Goal: Task Accomplishment & Management: Complete application form

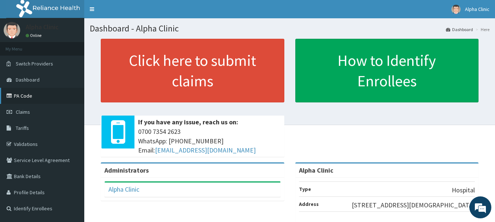
click at [45, 92] on link "PA Code" at bounding box center [42, 96] width 84 height 16
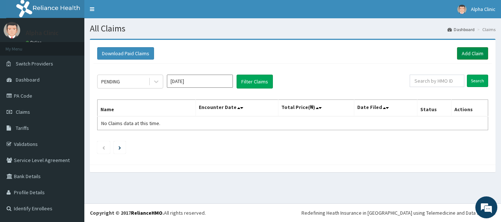
click at [469, 53] on link "Add Claim" at bounding box center [472, 53] width 31 height 12
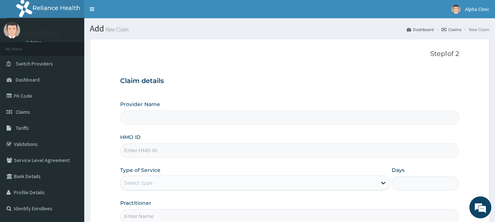
type input "Alpha Clinic"
click at [188, 147] on input "HMO ID" at bounding box center [289, 151] width 339 height 14
type input "BIF/10008/C"
click at [195, 176] on div "Type of Service Select type" at bounding box center [255, 179] width 270 height 24
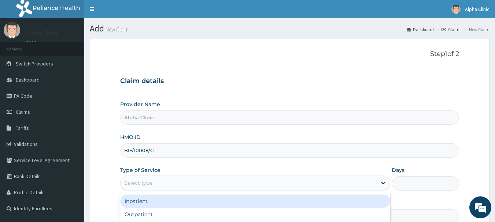
click at [195, 181] on div "Select type" at bounding box center [249, 183] width 256 height 12
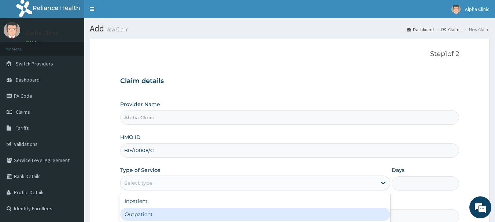
click at [187, 215] on div "Outpatient" at bounding box center [255, 214] width 270 height 13
type input "1"
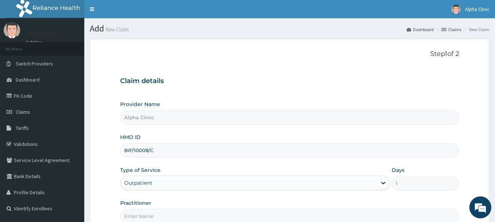
click at [187, 215] on input "Practitioner" at bounding box center [289, 217] width 339 height 14
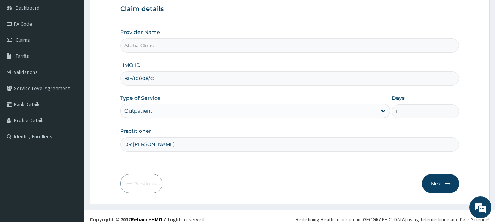
scroll to position [79, 0]
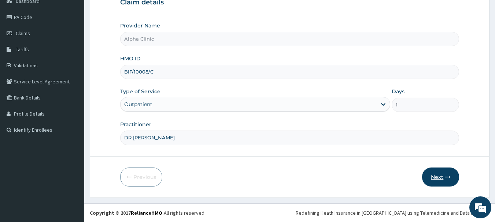
type input "DR T O ODUWOLE"
click at [448, 174] on button "Next" at bounding box center [440, 177] width 37 height 19
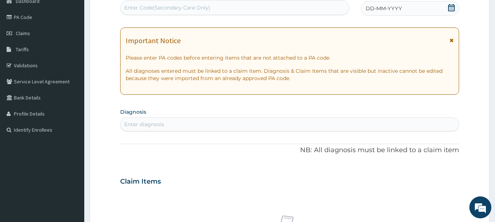
click at [453, 9] on icon at bounding box center [451, 7] width 7 height 7
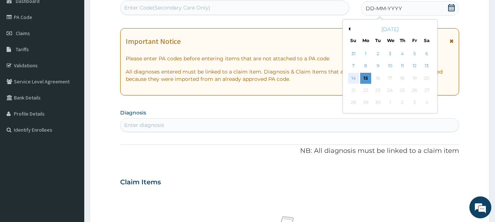
click at [352, 76] on div "14" at bounding box center [353, 78] width 11 height 11
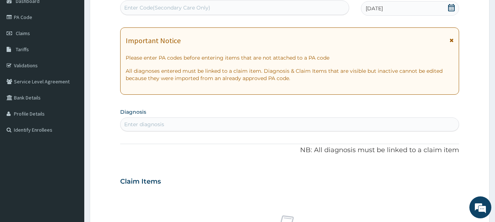
click at [288, 122] on div "Enter diagnosis" at bounding box center [290, 125] width 339 height 12
type input "MALAR"
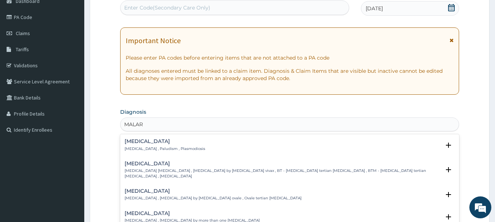
click at [290, 141] on div "Malaria Malaria , Paludism , Plasmodiosis" at bounding box center [290, 145] width 331 height 13
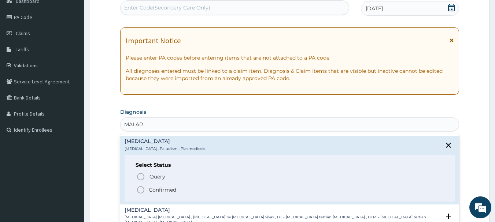
click at [196, 190] on span "Confirmed" at bounding box center [290, 190] width 308 height 9
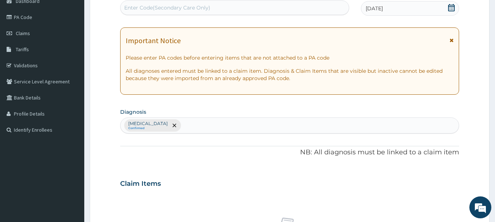
drag, startPoint x: 196, startPoint y: 190, endPoint x: 198, endPoint y: 177, distance: 13.4
click at [198, 177] on div "Claim Items" at bounding box center [289, 182] width 339 height 19
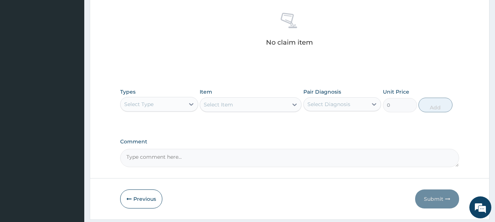
scroll to position [306, 0]
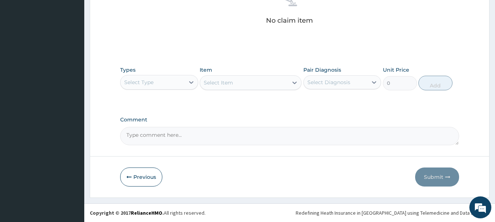
click at [139, 83] on div "Select Type" at bounding box center [138, 82] width 29 height 7
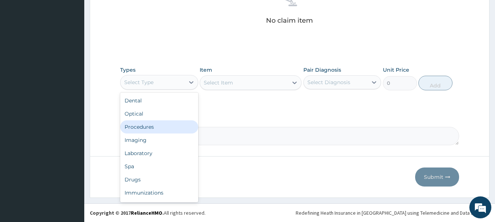
click at [166, 123] on div "Procedures" at bounding box center [159, 127] width 78 height 13
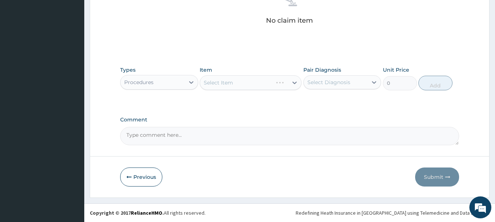
click at [231, 82] on div "Select Item" at bounding box center [251, 82] width 102 height 15
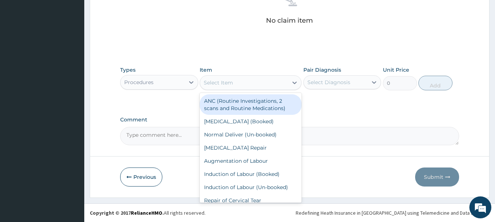
click at [231, 82] on div "Select Item" at bounding box center [218, 82] width 29 height 7
type input "CO"
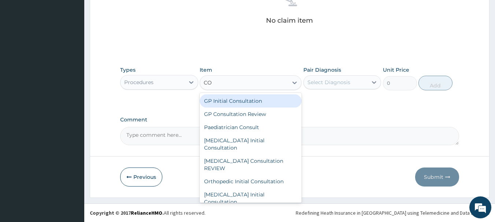
click at [239, 99] on div "GP Initial Consultation" at bounding box center [251, 101] width 102 height 13
type input "2500"
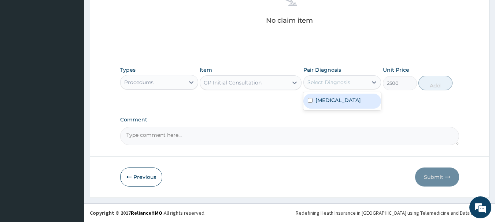
click at [314, 82] on div "Select Diagnosis" at bounding box center [328, 82] width 43 height 7
click at [321, 100] on label "Malaria" at bounding box center [338, 100] width 45 height 7
checkbox input "true"
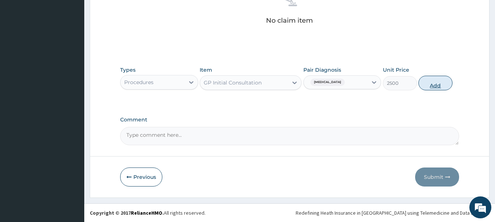
click at [432, 82] on button "Add" at bounding box center [436, 83] width 34 height 15
type input "0"
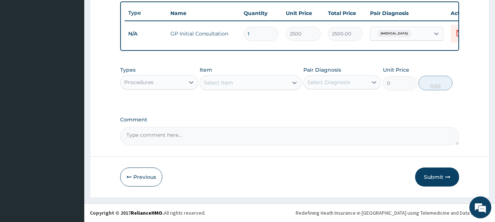
scroll to position [277, 0]
click at [163, 84] on div "Procedures" at bounding box center [153, 83] width 64 height 12
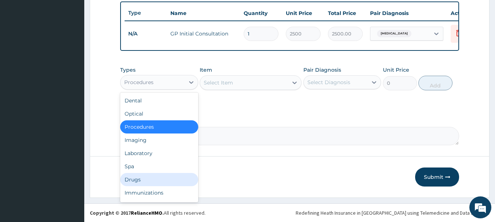
click at [177, 176] on div "Drugs" at bounding box center [159, 179] width 78 height 13
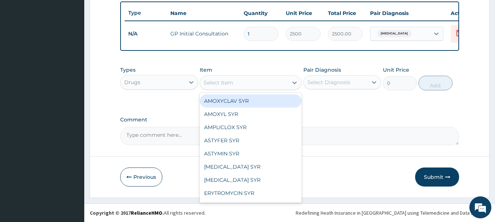
click at [267, 83] on div "Select Item" at bounding box center [244, 83] width 88 height 12
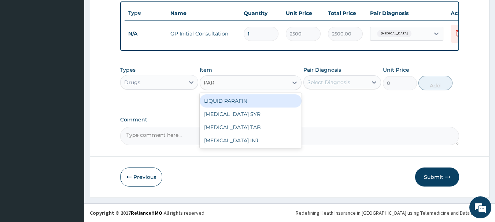
type input "PARA"
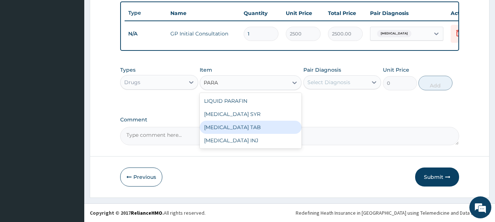
click at [280, 125] on div "PARACETAMOL TAB" at bounding box center [251, 127] width 102 height 13
type input "70"
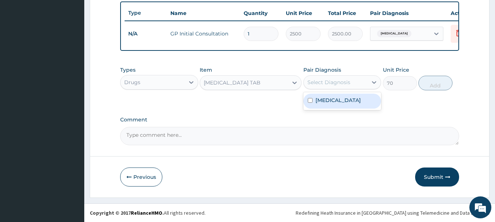
click at [329, 84] on div "Select Diagnosis" at bounding box center [328, 82] width 43 height 7
click at [329, 97] on label "Malaria" at bounding box center [338, 100] width 45 height 7
checkbox input "true"
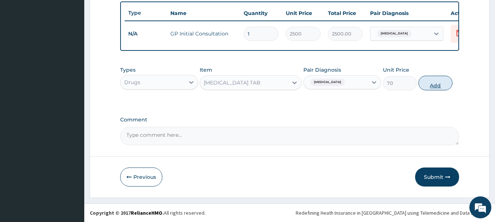
click at [434, 84] on button "Add" at bounding box center [436, 83] width 34 height 15
type input "0"
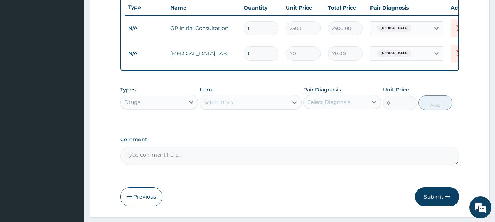
type input "2"
type input "140.00"
type input "3"
type input "210.00"
type input "4"
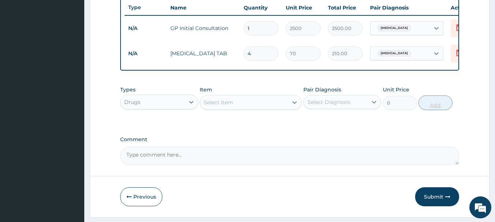
type input "280.00"
type input "5"
type input "350.00"
type input "6"
type input "420.00"
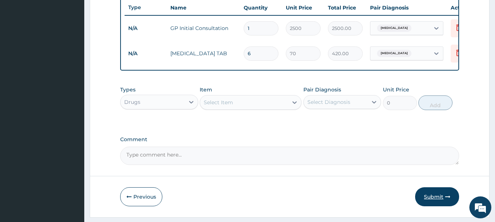
click at [434, 201] on button "Submit" at bounding box center [437, 197] width 44 height 19
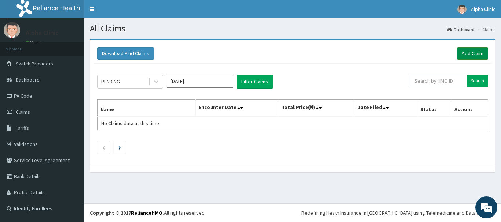
click at [474, 48] on link "Add Claim" at bounding box center [472, 53] width 31 height 12
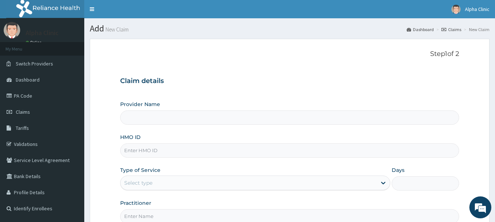
type input "Alpha Clinic"
click at [132, 150] on input "HMO ID" at bounding box center [289, 151] width 339 height 14
type input "BIF/10008/A"
click at [171, 183] on div "Select type" at bounding box center [249, 183] width 256 height 12
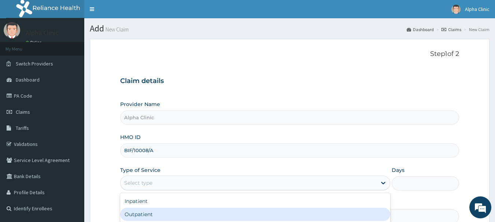
click at [167, 218] on div "Outpatient" at bounding box center [255, 214] width 270 height 13
type input "1"
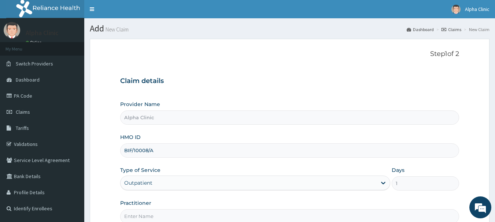
click at [167, 218] on input "Practitioner" at bounding box center [289, 217] width 339 height 14
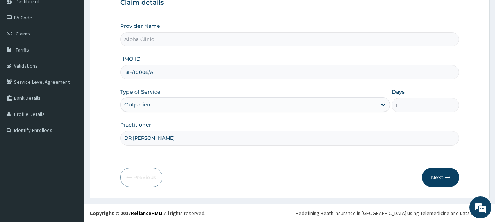
scroll to position [79, 0]
type input "DR T O ODUWOLE"
click at [441, 174] on button "Next" at bounding box center [440, 177] width 37 height 19
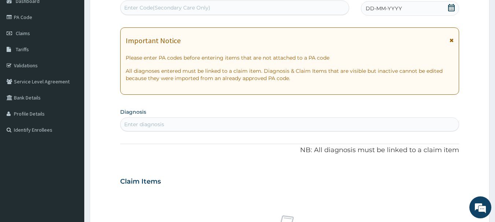
click at [412, 7] on div "DD-MM-YYYY" at bounding box center [410, 8] width 98 height 15
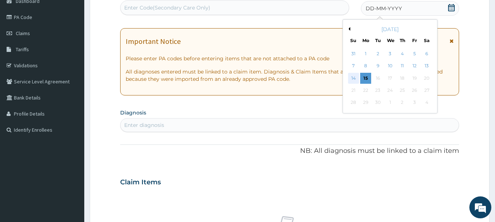
click at [351, 78] on div "14" at bounding box center [353, 78] width 11 height 11
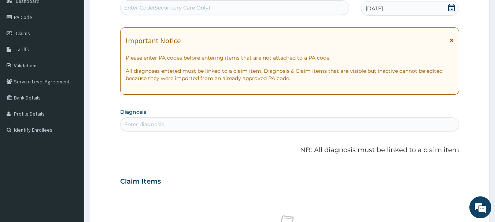
click at [351, 78] on p "All diagnoses entered must be linked to a claim item. Diagnosis & Claim Items t…" at bounding box center [290, 74] width 328 height 15
click at [281, 121] on div "Enter diagnosis" at bounding box center [290, 125] width 339 height 12
type input "A"
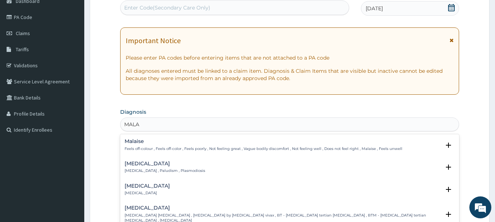
type input "MALAR"
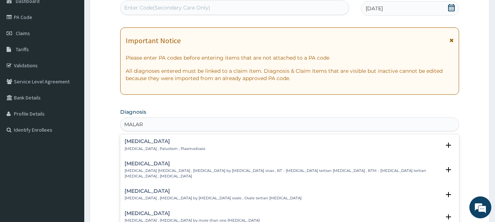
click at [284, 136] on div "Malaria Malaria , Paludism , Plasmodiosis Select Status Query Query covers susp…" at bounding box center [289, 190] width 339 height 110
click at [279, 142] on div "Malaria Malaria , Paludism , Plasmodiosis" at bounding box center [290, 145] width 331 height 13
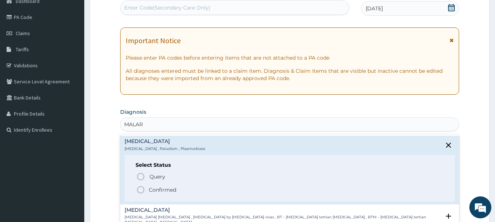
click at [225, 184] on div "Query Query covers suspected (?), Keep in view (kiv), Ruled out (r/o) Confirmed" at bounding box center [290, 183] width 309 height 22
click at [219, 187] on span "Confirmed" at bounding box center [290, 190] width 308 height 9
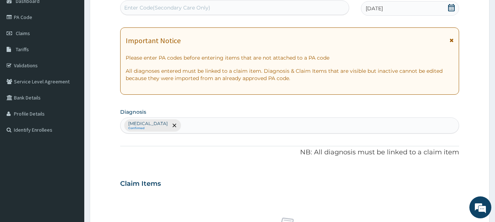
click at [232, 170] on div "PA Code / Prescription Code Enter Code(Secondary Care Only) Encounter Date 14-0…" at bounding box center [289, 182] width 339 height 382
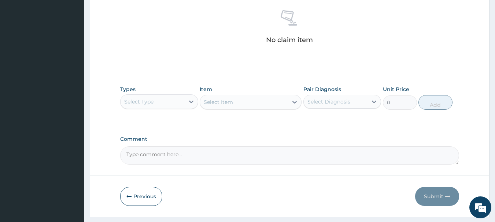
scroll to position [299, 0]
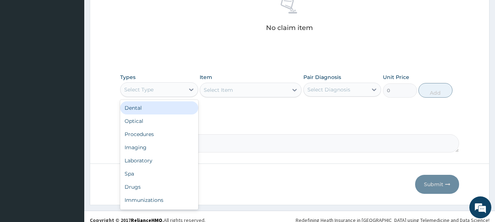
click at [164, 90] on div "Select Type" at bounding box center [153, 90] width 64 height 12
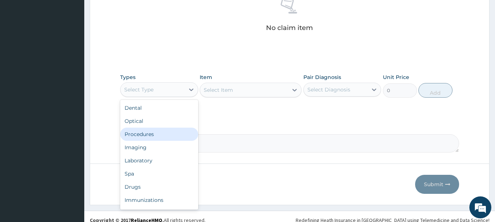
click at [166, 130] on div "Procedures" at bounding box center [159, 134] width 78 height 13
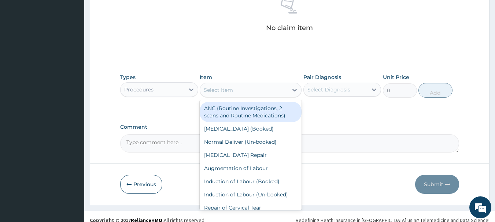
click at [235, 85] on div "Select Item" at bounding box center [244, 90] width 88 height 12
type input "CO"
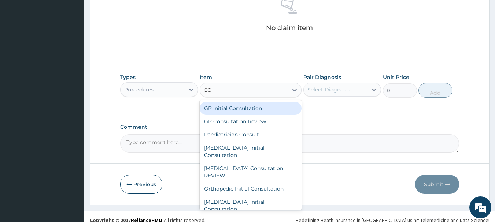
click at [233, 105] on div "GP Initial Consultation" at bounding box center [251, 108] width 102 height 13
type input "2500"
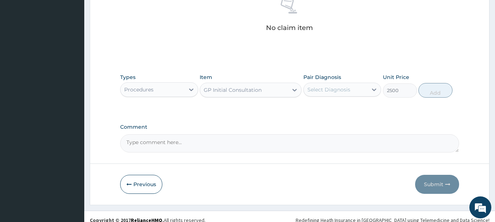
click at [347, 89] on div "Select Diagnosis" at bounding box center [328, 89] width 43 height 7
click at [346, 113] on div "Malaria" at bounding box center [342, 108] width 78 height 15
checkbox input "true"
click at [428, 90] on button "Add" at bounding box center [436, 90] width 34 height 15
type input "0"
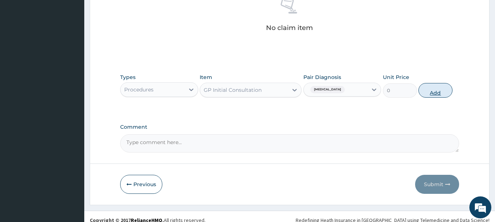
scroll to position [277, 0]
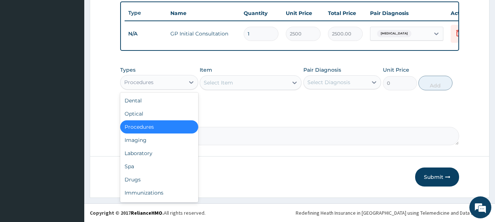
click at [183, 80] on div "Procedures" at bounding box center [153, 83] width 64 height 12
click at [139, 178] on div "Drugs" at bounding box center [159, 179] width 78 height 13
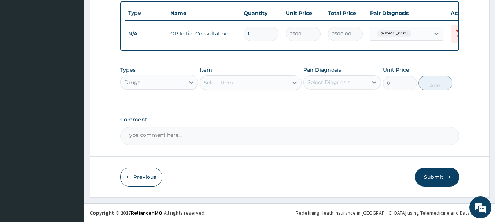
click at [231, 81] on div "Select Item" at bounding box center [218, 82] width 29 height 7
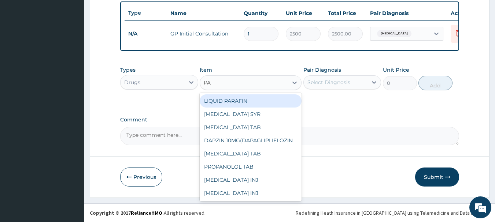
type input "PAR"
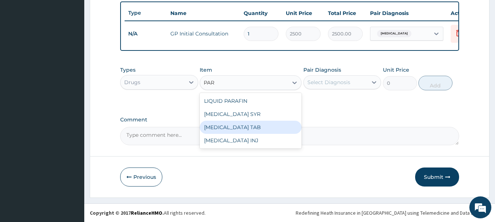
click at [254, 125] on div "PARACETAMOL TAB" at bounding box center [251, 127] width 102 height 13
type input "70"
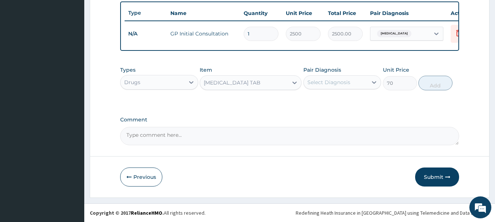
click at [339, 84] on div "Select Diagnosis" at bounding box center [328, 82] width 43 height 7
click at [340, 97] on div "Malaria" at bounding box center [342, 101] width 78 height 15
checkbox input "true"
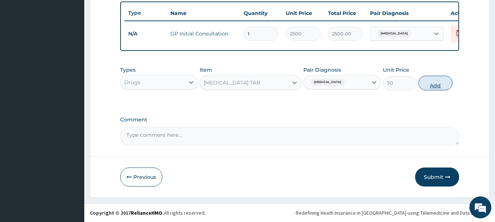
click at [439, 81] on button "Add" at bounding box center [436, 83] width 34 height 15
type input "0"
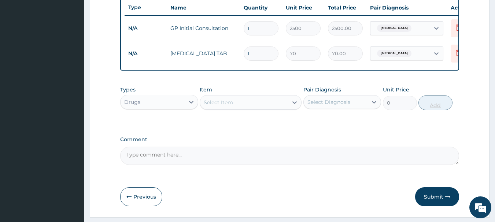
type input "2"
type input "140.00"
type input "3"
type input "210.00"
type input "4"
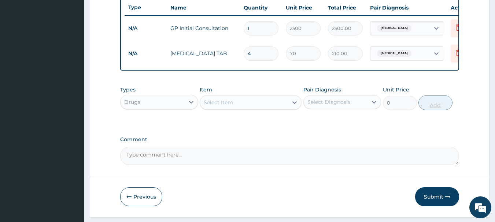
type input "280.00"
type input "12"
type input "840.00"
type input "17"
type input "1190.00"
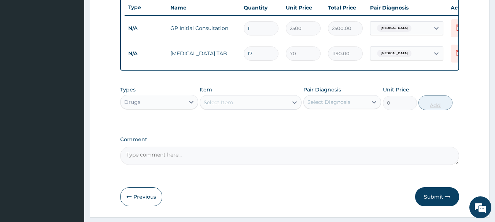
type input "18"
type input "1260.00"
click at [441, 202] on button "Submit" at bounding box center [437, 197] width 44 height 19
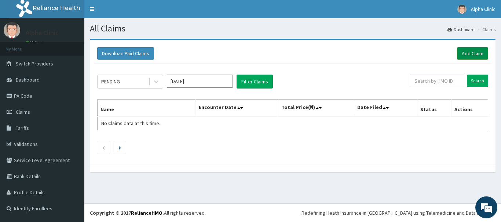
click at [465, 54] on link "Add Claim" at bounding box center [472, 53] width 31 height 12
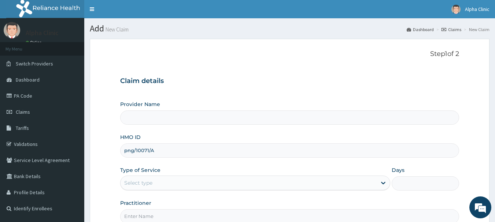
click at [133, 150] on input "png/10071/A" at bounding box center [289, 151] width 339 height 14
type input "PNG/10071/A"
click at [175, 112] on input "Provider Name" at bounding box center [289, 118] width 339 height 14
click at [175, 114] on input "Provider Name" at bounding box center [289, 118] width 339 height 14
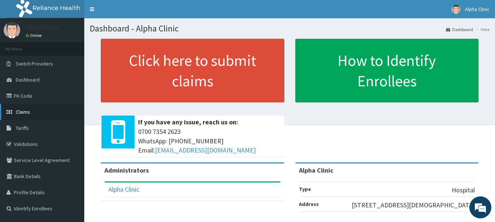
click at [35, 108] on link "Claims" at bounding box center [42, 112] width 84 height 16
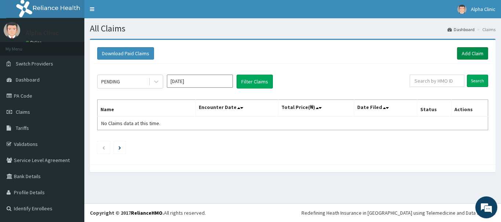
click at [465, 51] on link "Add Claim" at bounding box center [472, 53] width 31 height 12
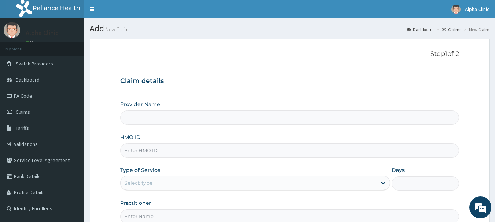
type input "Alpha Clinic"
click at [237, 150] on input "HMO ID" at bounding box center [289, 151] width 339 height 14
type input "PNG/10071/A"
click at [236, 182] on div "Select type" at bounding box center [249, 183] width 256 height 12
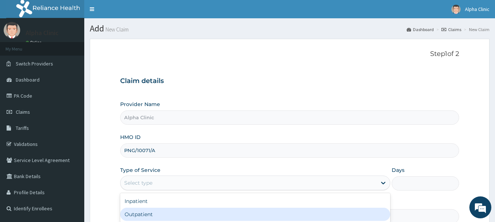
click at [219, 214] on div "Outpatient" at bounding box center [255, 214] width 270 height 13
type input "1"
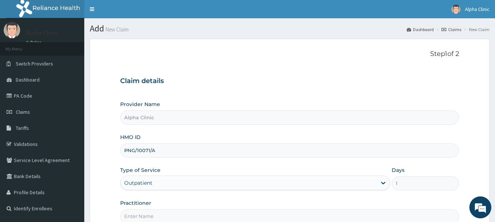
click at [219, 214] on input "Practitioner" at bounding box center [289, 217] width 339 height 14
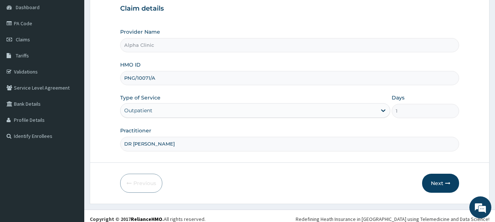
scroll to position [79, 0]
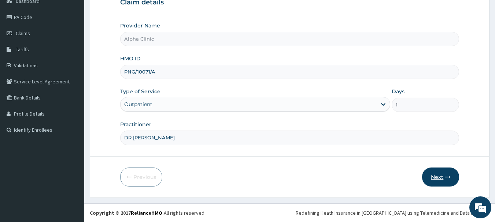
type input "DR [PERSON_NAME]"
click at [441, 175] on button "Next" at bounding box center [440, 177] width 37 height 19
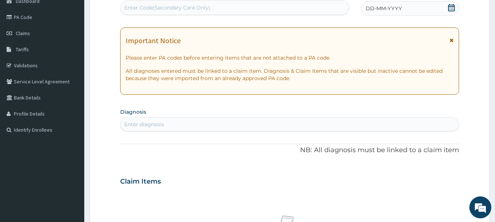
click at [452, 8] on icon at bounding box center [451, 7] width 7 height 7
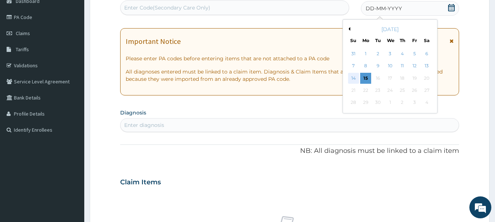
click at [352, 76] on div "14" at bounding box center [353, 78] width 11 height 11
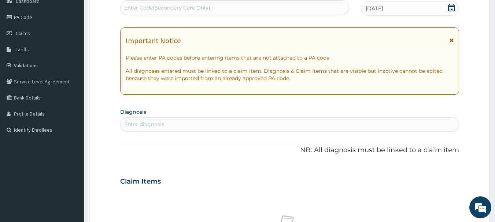
click at [229, 123] on div "Enter diagnosis" at bounding box center [290, 125] width 339 height 12
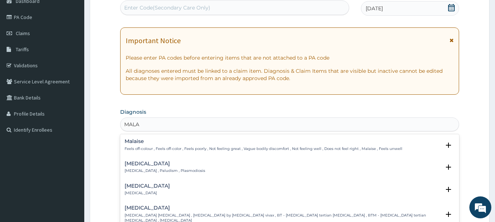
type input "MALAR"
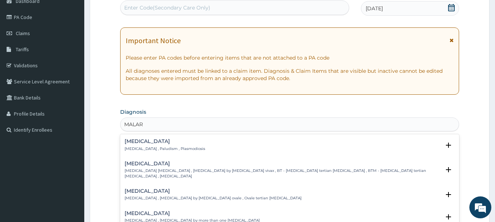
click at [219, 141] on div "Malaria Malaria , Paludism , Plasmodiosis" at bounding box center [290, 145] width 331 height 13
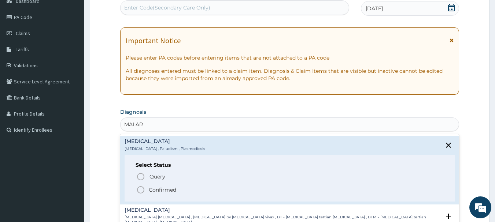
click at [165, 188] on p "Confirmed" at bounding box center [162, 190] width 27 height 7
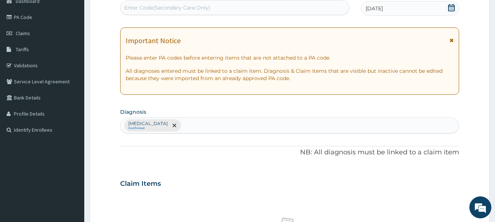
click at [165, 188] on div "Claim Items" at bounding box center [289, 182] width 339 height 19
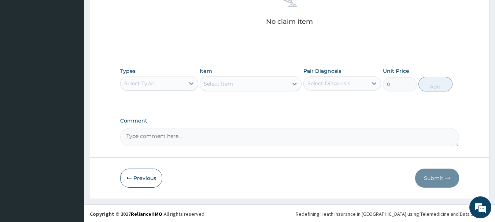
scroll to position [306, 0]
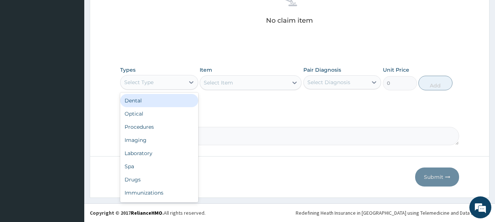
click at [154, 82] on div "Select Type" at bounding box center [153, 83] width 64 height 12
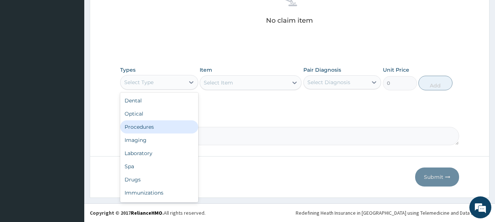
click at [154, 128] on div "Procedures" at bounding box center [159, 127] width 78 height 13
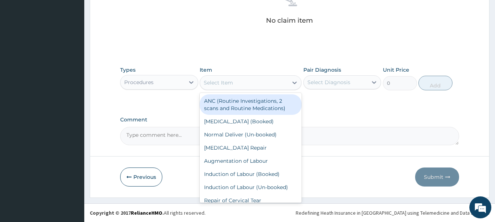
click at [220, 79] on div "Select Item" at bounding box center [218, 82] width 29 height 7
type input "CO"
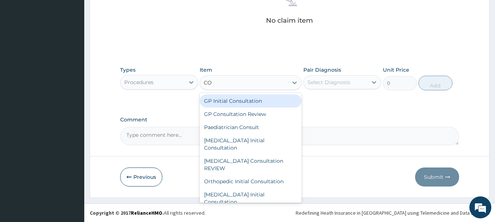
click at [234, 99] on div "GP Initial Consultation" at bounding box center [251, 101] width 102 height 13
type input "2500"
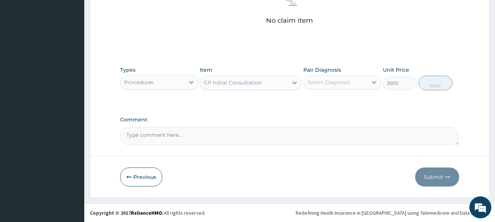
click at [325, 80] on div "Select Diagnosis" at bounding box center [328, 82] width 43 height 7
click at [331, 105] on div "[MEDICAL_DATA]" at bounding box center [342, 101] width 78 height 15
checkbox input "true"
click at [436, 81] on button "Add" at bounding box center [436, 83] width 34 height 15
type input "0"
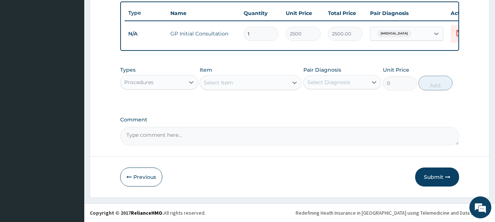
scroll to position [277, 0]
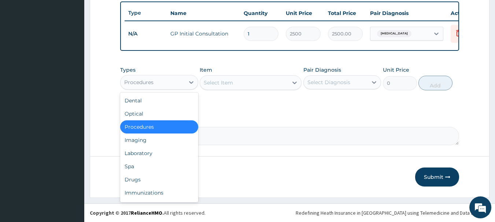
click at [163, 84] on div "Procedures" at bounding box center [153, 83] width 64 height 12
click at [156, 179] on div "Drugs" at bounding box center [159, 179] width 78 height 13
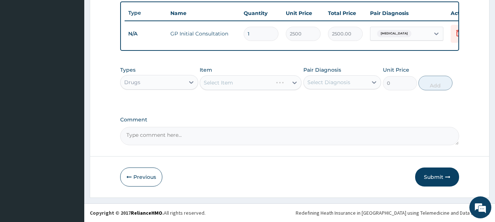
click at [242, 88] on div "Select Item" at bounding box center [251, 82] width 102 height 15
click at [242, 84] on div "Select Item" at bounding box center [244, 83] width 88 height 12
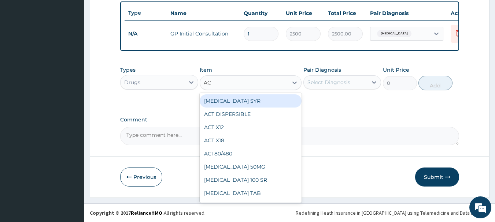
type input "ACT"
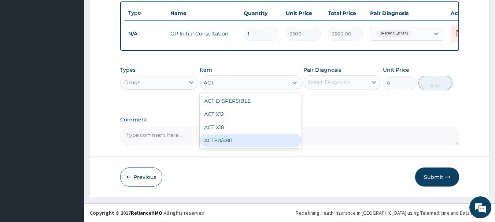
click at [271, 140] on div "ACT80/480" at bounding box center [251, 140] width 102 height 13
type input "288"
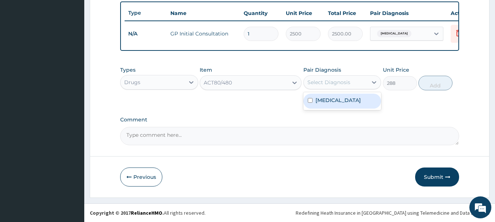
click at [335, 82] on div "Select Diagnosis" at bounding box center [328, 82] width 43 height 7
click at [332, 97] on label "[MEDICAL_DATA]" at bounding box center [338, 100] width 45 height 7
checkbox input "true"
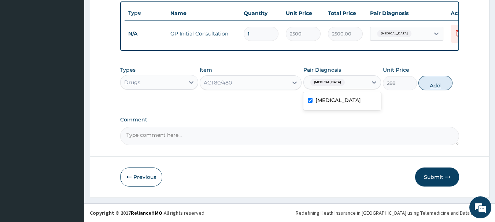
click at [426, 83] on button "Add" at bounding box center [436, 83] width 34 height 15
type input "0"
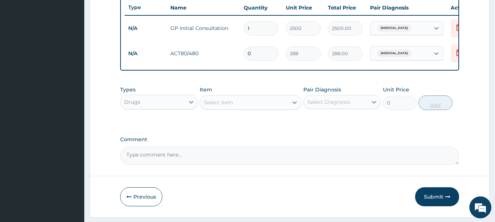
type input "1"
type input "288.00"
type input "2"
type input "576.00"
type input "3"
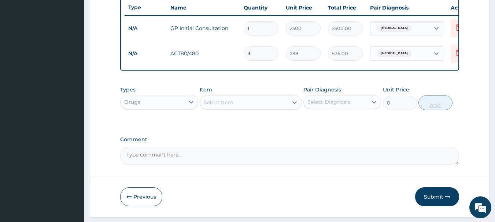
type input "864.00"
type input "4"
type input "1152.00"
type input "5"
type input "1440.00"
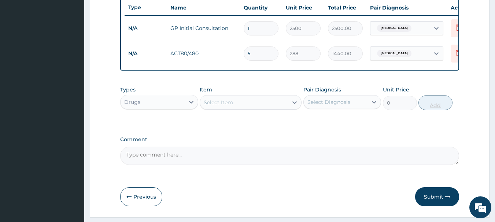
type input "6"
type input "1728.00"
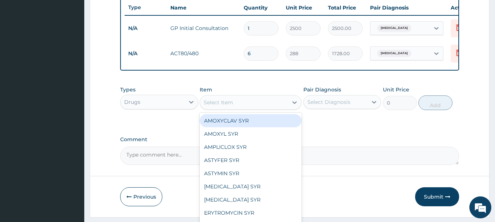
click at [228, 106] on div "Select Item" at bounding box center [218, 102] width 29 height 7
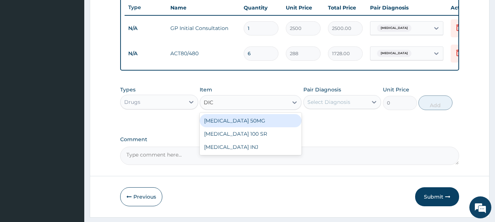
type input "DICL"
click at [230, 119] on div "DICLOFENAC 50MG DICLOFENAC 100 SR DICLOFENAC INJ" at bounding box center [251, 134] width 102 height 43
click at [248, 125] on div "DICLOFENAC 50MG" at bounding box center [251, 120] width 102 height 13
type input "100"
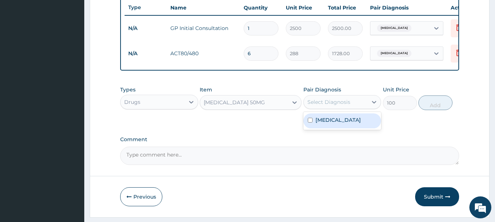
click at [314, 106] on div "Select Diagnosis" at bounding box center [328, 102] width 43 height 7
click at [318, 124] on label "Malaria" at bounding box center [338, 120] width 45 height 7
checkbox input "true"
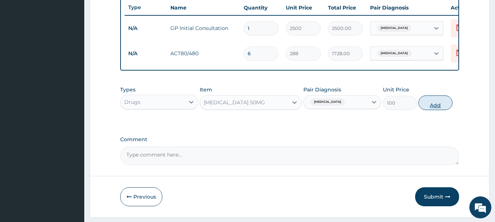
click at [438, 105] on button "Add" at bounding box center [436, 103] width 34 height 15
type input "0"
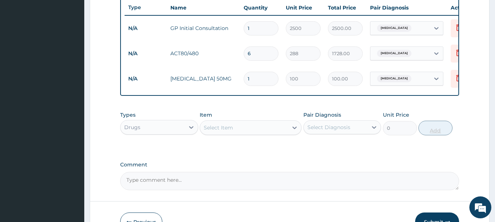
type input "2"
type input "200.00"
type input "3"
type input "300.00"
type input "4"
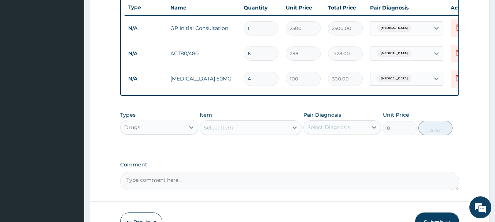
type input "400.00"
type input "5"
type input "500.00"
type input "6"
type input "600.00"
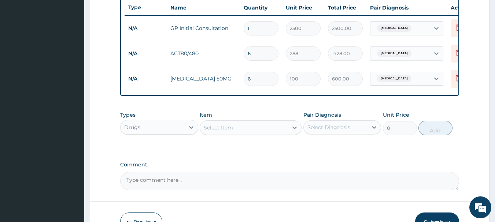
click at [323, 150] on div "Types Drugs Item Select Item Pair Diagnosis Select Diagnosis Unit Price 0 Add" at bounding box center [289, 129] width 339 height 43
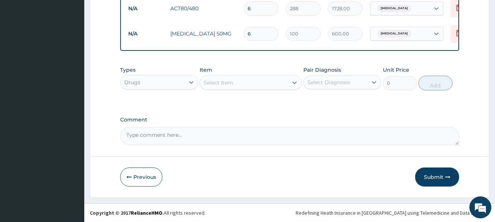
scroll to position [327, 0]
click at [435, 174] on button "Submit" at bounding box center [437, 177] width 44 height 19
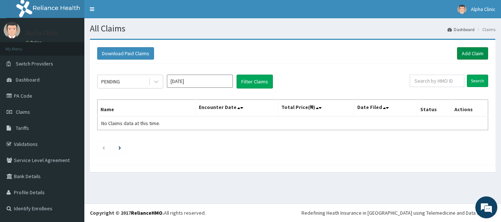
click at [467, 51] on link "Add Claim" at bounding box center [472, 53] width 31 height 12
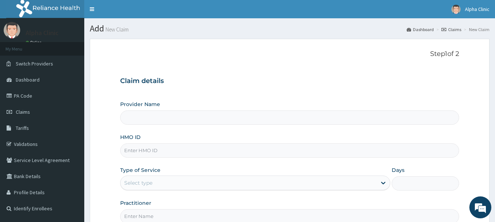
click at [269, 150] on input "HMO ID" at bounding box center [289, 151] width 339 height 14
type input "Alpha Clinic"
type input "BIF/10008/D"
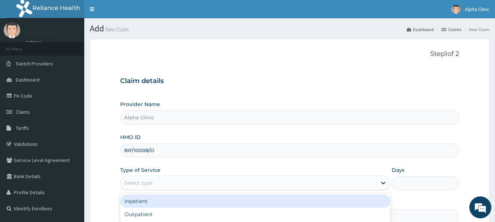
click at [235, 183] on div "Select type" at bounding box center [249, 183] width 256 height 12
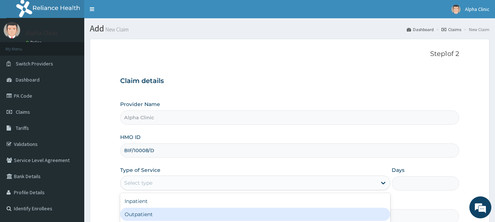
click at [180, 217] on div "Outpatient" at bounding box center [255, 214] width 270 height 13
type input "1"
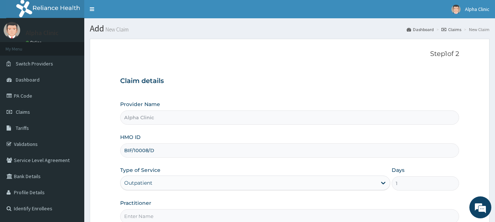
click at [172, 214] on input "Practitioner" at bounding box center [289, 217] width 339 height 14
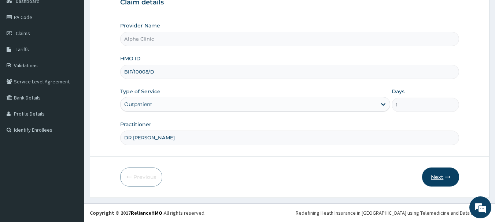
type input "DR T O ODUWOLE"
click at [437, 178] on button "Next" at bounding box center [440, 177] width 37 height 19
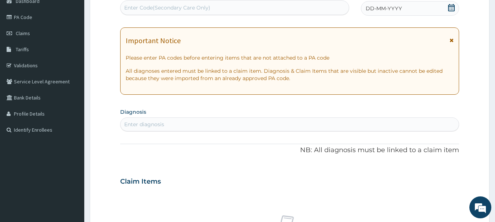
click at [451, 8] on icon at bounding box center [451, 7] width 7 height 7
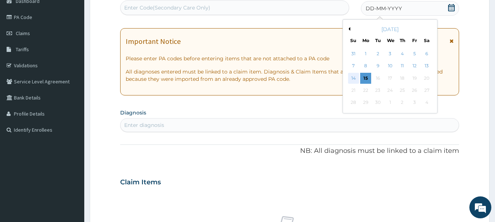
click at [354, 77] on div "14" at bounding box center [353, 78] width 11 height 11
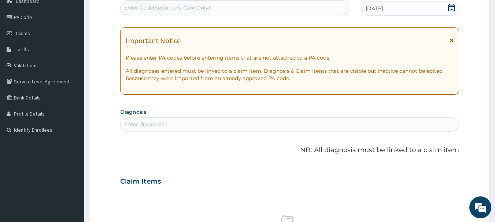
click at [249, 126] on div "Enter diagnosis" at bounding box center [290, 125] width 339 height 12
type input "A"
type input "MALA"
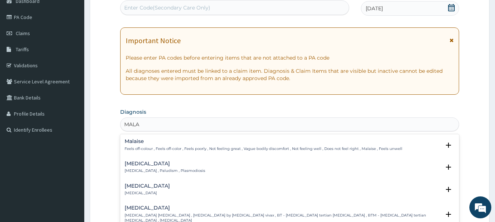
click at [232, 170] on div "Malaria Malaria , Paludism , Plasmodiosis" at bounding box center [290, 167] width 331 height 13
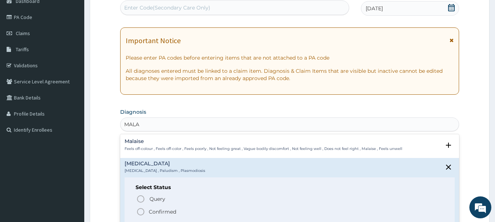
click at [174, 210] on p "Confirmed" at bounding box center [162, 212] width 27 height 7
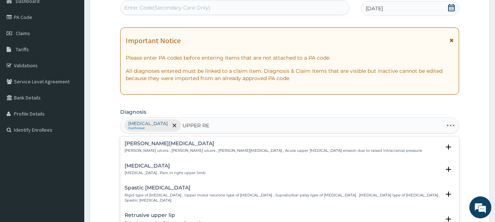
type input "UPPER RES"
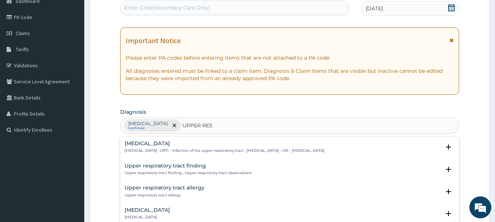
click at [202, 149] on p "Upper respiratory infection , URTI - Infection of the upper respiratory tract ,…" at bounding box center [225, 150] width 200 height 5
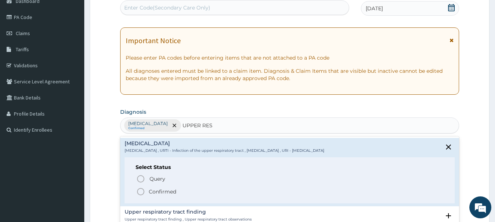
click at [183, 192] on span "Confirmed" at bounding box center [290, 192] width 308 height 9
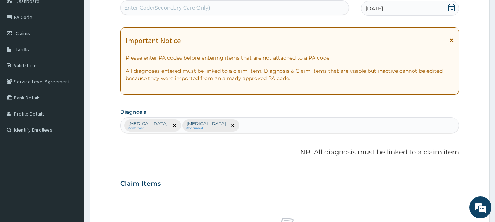
click at [211, 178] on div "Claim Items" at bounding box center [289, 182] width 339 height 19
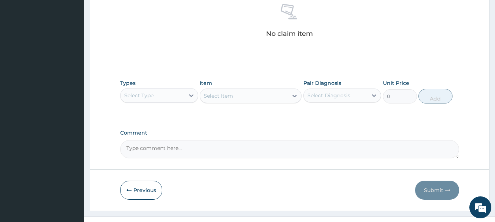
scroll to position [306, 0]
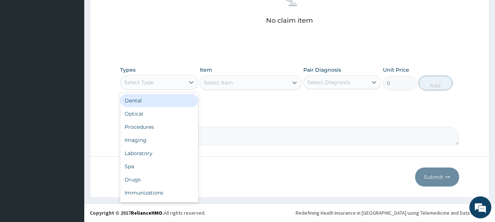
click at [172, 85] on div "Select Type" at bounding box center [153, 83] width 64 height 12
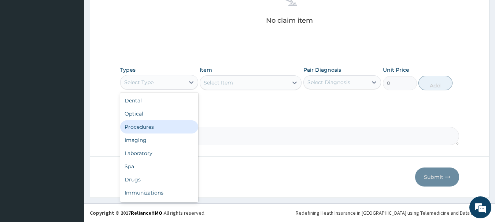
click at [174, 127] on div "Procedures" at bounding box center [159, 127] width 78 height 13
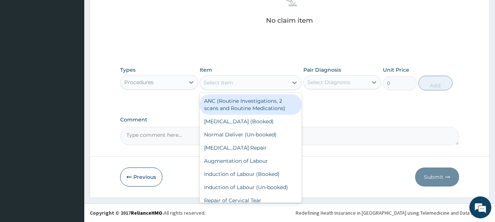
click at [245, 82] on div "Select Item" at bounding box center [244, 83] width 88 height 12
type input "CO"
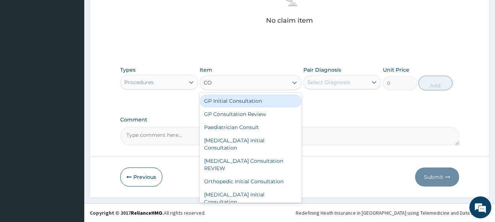
click at [249, 98] on div "GP Initial Consultation" at bounding box center [251, 101] width 102 height 13
type input "2500"
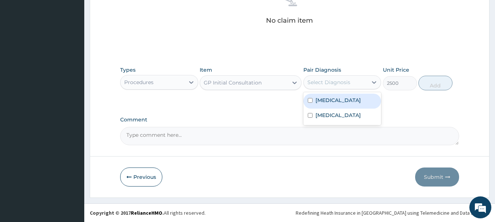
click at [325, 81] on div "Select Diagnosis" at bounding box center [328, 82] width 43 height 7
click at [327, 101] on label "Malaria" at bounding box center [338, 100] width 45 height 7
checkbox input "true"
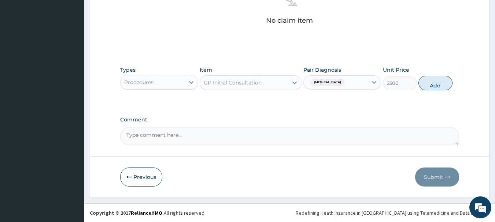
click at [431, 85] on button "Add" at bounding box center [436, 83] width 34 height 15
type input "0"
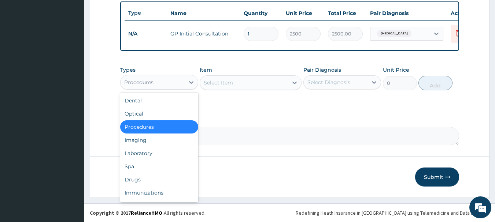
click at [176, 82] on div "Procedures" at bounding box center [153, 83] width 64 height 12
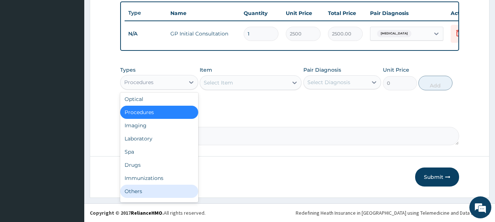
scroll to position [25, 0]
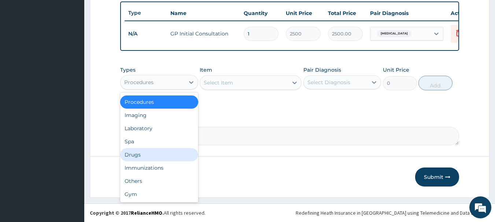
click at [181, 159] on div "Drugs" at bounding box center [159, 154] width 78 height 13
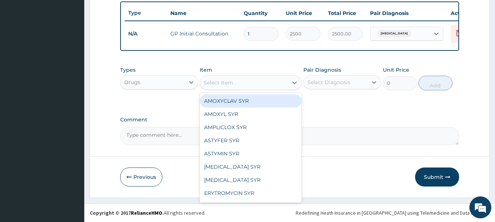
click at [232, 81] on div "Select Item" at bounding box center [218, 82] width 29 height 7
type input "PAR"
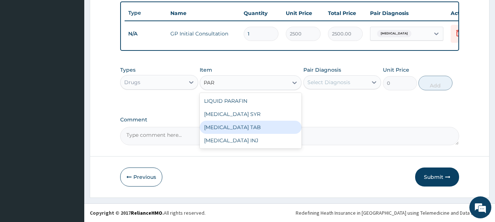
click at [261, 128] on div "PARACETAMOL TAB" at bounding box center [251, 127] width 102 height 13
type input "70"
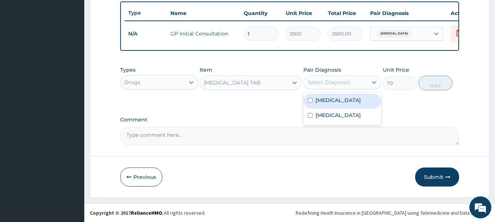
click at [345, 79] on div "Select Diagnosis" at bounding box center [328, 82] width 43 height 7
click at [347, 104] on div "Malaria" at bounding box center [342, 101] width 78 height 15
checkbox input "true"
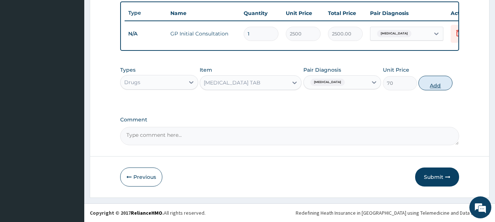
click at [436, 83] on button "Add" at bounding box center [436, 83] width 34 height 15
type input "0"
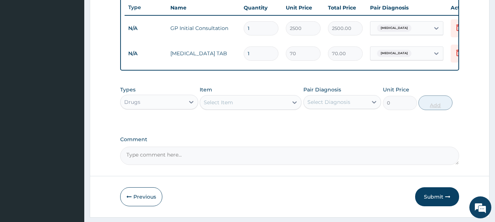
type input "2"
type input "140.00"
type input "3"
type input "210.00"
type input "4"
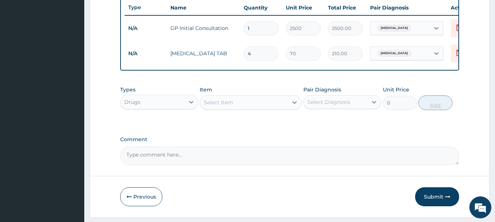
type input "280.00"
type input "5"
type input "350.00"
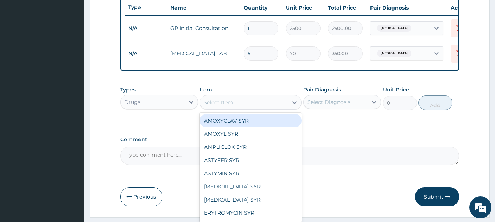
click at [249, 106] on div "Select Item" at bounding box center [244, 103] width 88 height 12
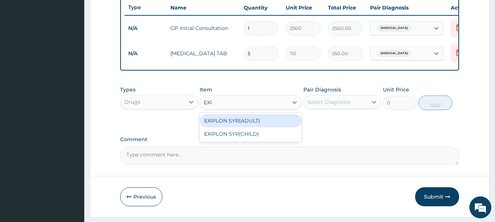
type input "EXIP"
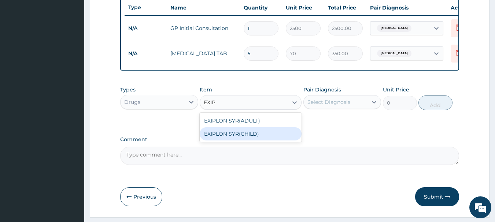
click at [247, 136] on div "EXIPLON SYR(CHILD)" at bounding box center [251, 134] width 102 height 13
type input "1500"
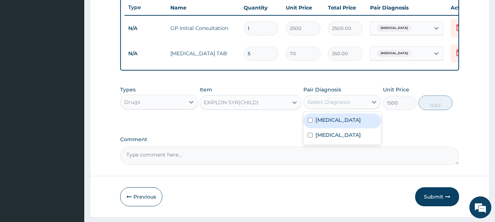
click at [325, 103] on div "Select Diagnosis" at bounding box center [336, 102] width 64 height 12
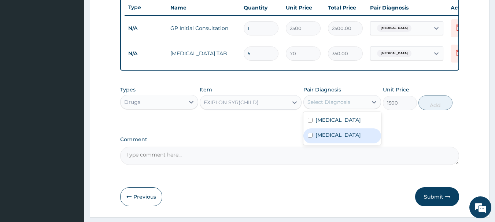
click at [323, 139] on label "Upper respiratory infection" at bounding box center [338, 135] width 45 height 7
checkbox input "true"
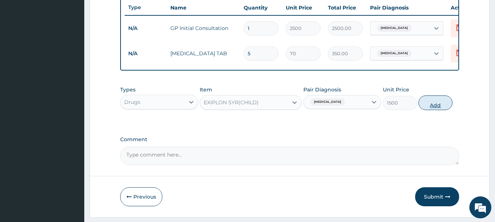
click at [435, 110] on button "Add" at bounding box center [436, 103] width 34 height 15
type input "0"
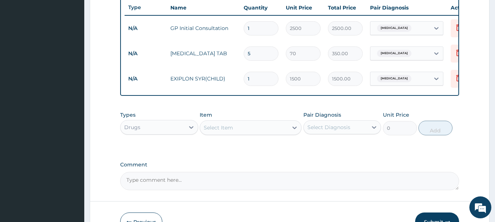
click at [426, 150] on div "Types Drugs Item Select Item Pair Diagnosis Select Diagnosis Unit Price 0 Add" at bounding box center [289, 129] width 339 height 43
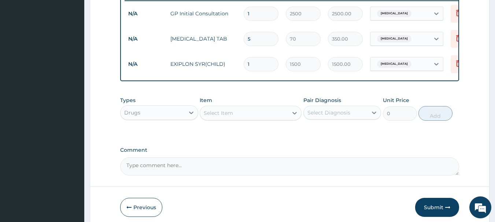
scroll to position [327, 0]
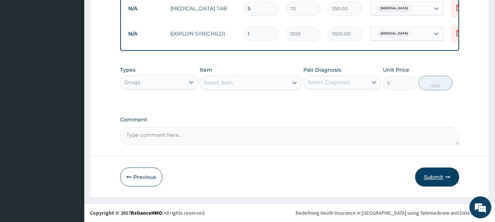
click at [433, 174] on button "Submit" at bounding box center [437, 177] width 44 height 19
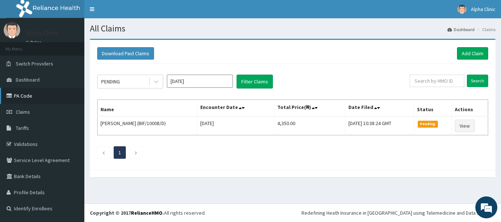
click at [53, 92] on link "PA Code" at bounding box center [42, 96] width 84 height 16
click at [468, 53] on link "Add Claim" at bounding box center [472, 53] width 31 height 12
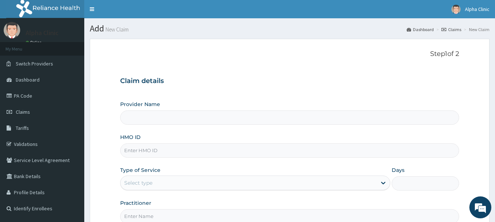
type input "Alpha Clinic"
click at [155, 151] on input "HMO ID" at bounding box center [289, 151] width 339 height 14
type input "TPW/10194/B"
click at [153, 183] on div "Select type" at bounding box center [249, 183] width 256 height 12
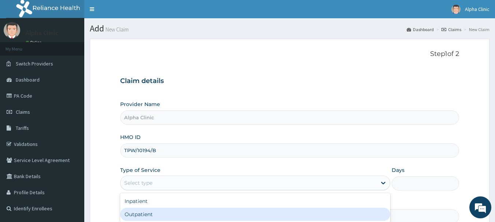
click at [155, 213] on div "Outpatient" at bounding box center [255, 214] width 270 height 13
type input "1"
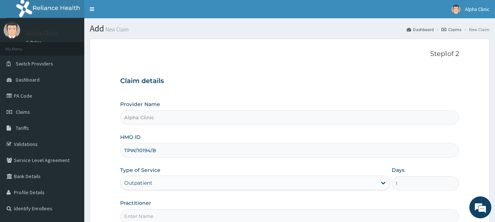
click at [155, 213] on input "Practitioner" at bounding box center [289, 217] width 339 height 14
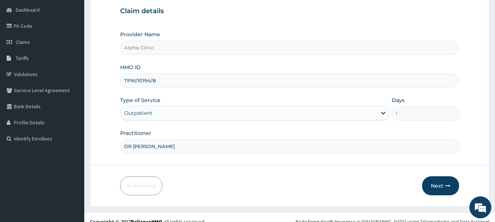
scroll to position [79, 0]
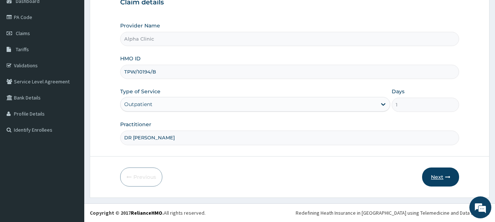
type input "DR [PERSON_NAME]"
click at [439, 178] on button "Next" at bounding box center [440, 177] width 37 height 19
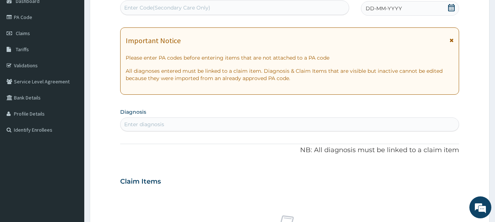
click at [305, 5] on div "Enter Code(Secondary Care Only)" at bounding box center [235, 8] width 229 height 12
paste input "PA/64F668"
type input "PA/64F668"
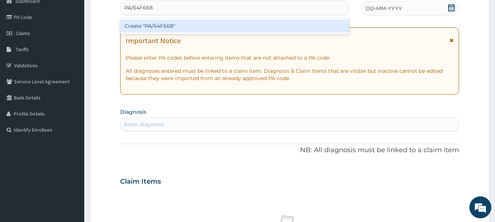
click at [290, 23] on div "Create "PA/64F668"" at bounding box center [234, 25] width 229 height 13
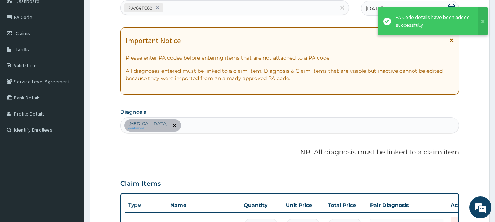
scroll to position [219, 0]
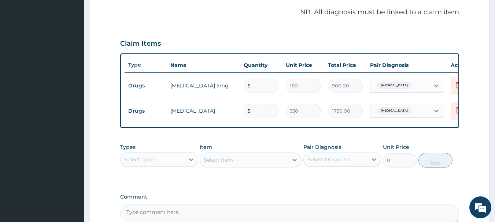
click at [217, 23] on div "PA Code / Prescription Code PA/64F668 Encounter Date 15-09-2025 Important Notic…" at bounding box center [289, 37] width 339 height 372
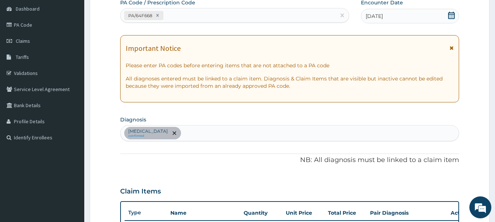
scroll to position [43, 0]
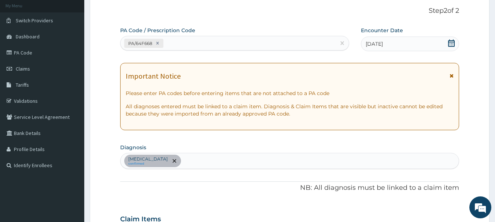
click at [202, 164] on div "Essential hypertension confirmed" at bounding box center [290, 161] width 339 height 15
type input "MALA"
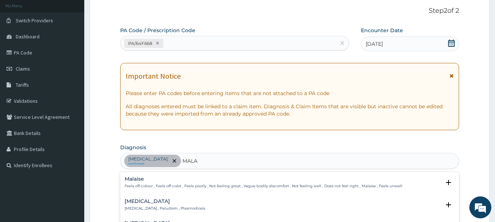
click at [196, 199] on div "Malaria Malaria , Paludism , Plasmodiosis" at bounding box center [290, 205] width 331 height 13
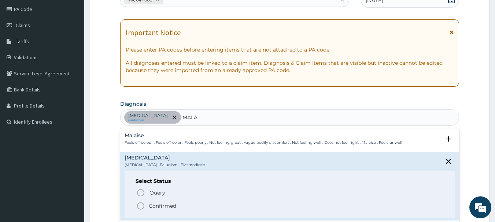
scroll to position [87, 0]
click at [265, 202] on span "Confirmed" at bounding box center [290, 206] width 308 height 9
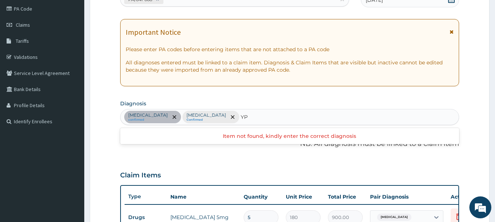
type input "Y"
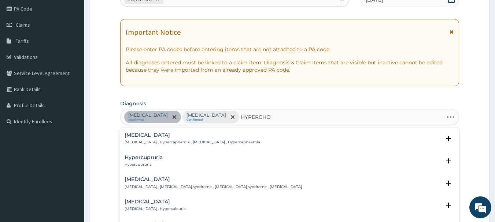
type input "HYPERCHOL"
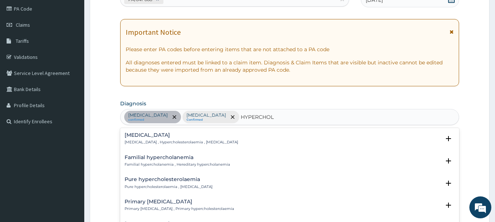
click at [245, 134] on div "Hypercholesterolemia Hypercholesterolemia , Hypercholesterolaemia , High choles…" at bounding box center [290, 139] width 331 height 13
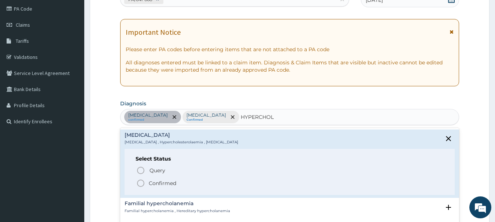
click at [184, 183] on span "Confirmed" at bounding box center [290, 183] width 308 height 9
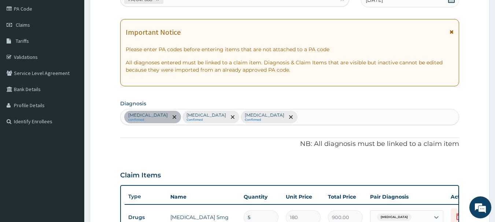
click at [235, 171] on div "Claim Items" at bounding box center [289, 174] width 339 height 19
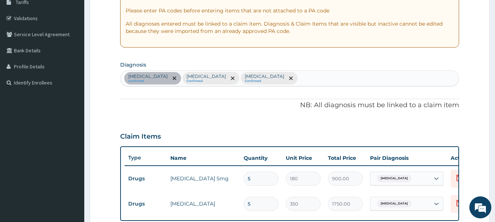
scroll to position [302, 0]
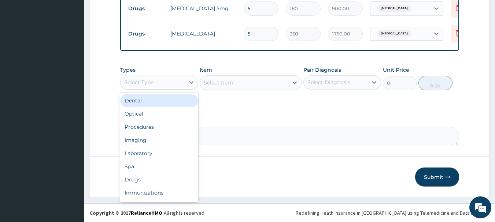
click at [155, 80] on div "Select Type" at bounding box center [153, 83] width 64 height 12
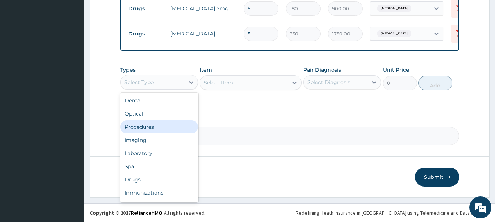
click at [148, 124] on div "Procedures" at bounding box center [159, 127] width 78 height 13
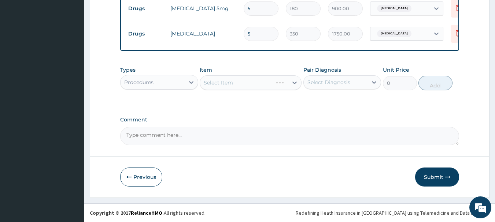
click at [234, 82] on div "Select Item" at bounding box center [251, 82] width 102 height 15
click at [234, 82] on div "Select Item" at bounding box center [244, 83] width 88 height 12
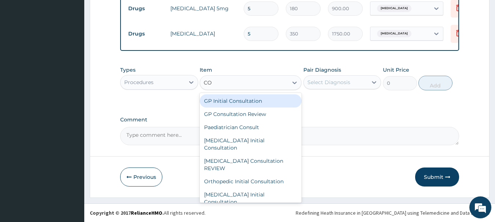
type input "CON"
click at [244, 104] on div "GP Initial Consultation" at bounding box center [251, 101] width 102 height 13
type input "2500"
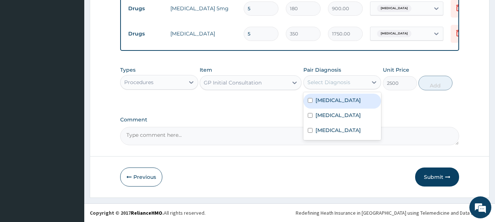
click at [324, 77] on div "Select Diagnosis" at bounding box center [336, 83] width 64 height 12
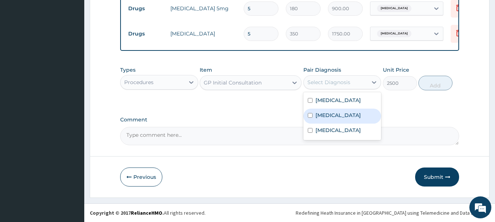
click at [333, 112] on label "Malaria" at bounding box center [338, 115] width 45 height 7
checkbox input "true"
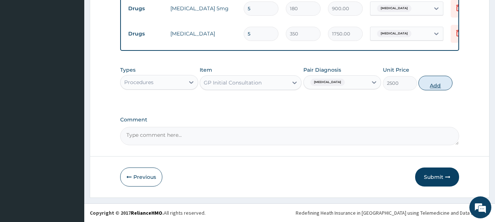
click at [430, 84] on button "Add" at bounding box center [436, 83] width 34 height 15
type input "0"
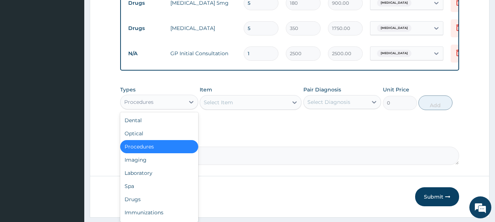
click at [155, 103] on div "Procedures" at bounding box center [153, 102] width 64 height 12
click at [158, 206] on div "Drugs" at bounding box center [159, 199] width 78 height 13
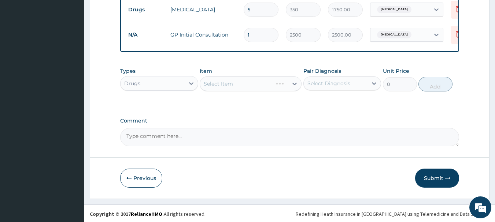
scroll to position [327, 0]
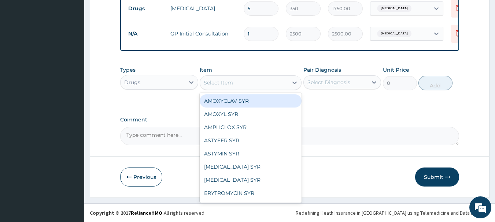
click at [248, 85] on div "Select Item" at bounding box center [244, 83] width 88 height 12
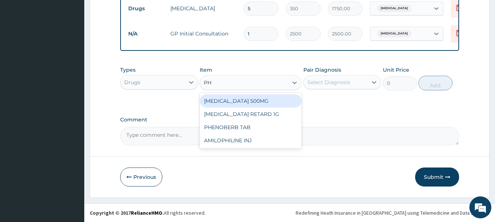
type input "PHE"
click at [249, 99] on div "PHENOBERB TAB" at bounding box center [251, 101] width 102 height 13
type input "400"
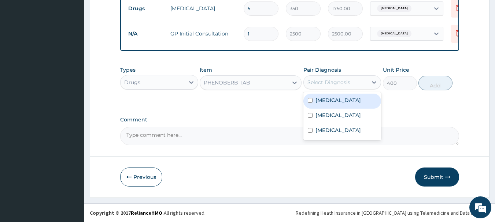
click at [339, 82] on div "Select Diagnosis" at bounding box center [328, 82] width 43 height 7
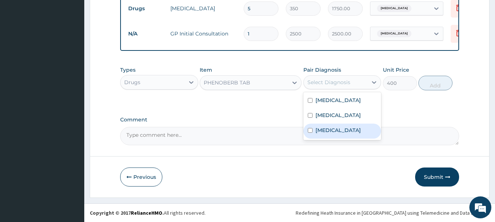
click at [351, 128] on label "Hypercholesterolemia" at bounding box center [338, 130] width 45 height 7
checkbox input "true"
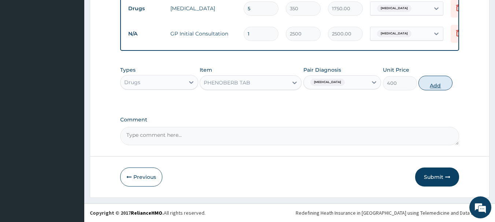
click at [435, 82] on button "Add" at bounding box center [436, 83] width 34 height 15
type input "0"
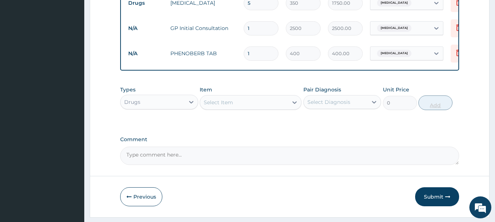
type input "2"
type input "800.00"
type input "3"
type input "1200.00"
click at [221, 106] on div "Select Item" at bounding box center [218, 102] width 29 height 7
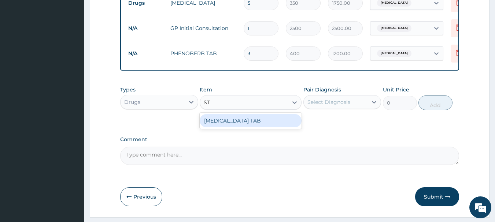
type input "STE"
click at [226, 125] on div "STEMETIL TAB" at bounding box center [251, 120] width 102 height 13
type input "100"
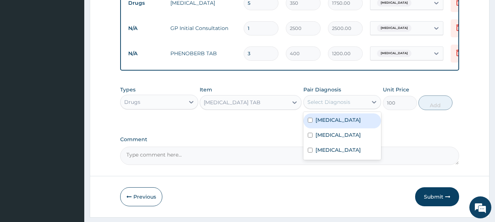
click at [327, 106] on div "Select Diagnosis" at bounding box center [328, 102] width 43 height 7
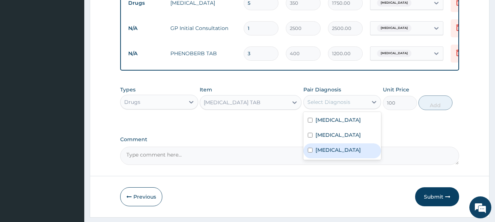
click at [341, 152] on label "Hypercholesterolemia" at bounding box center [338, 150] width 45 height 7
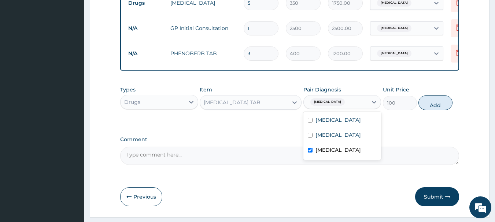
checkbox input "true"
click at [433, 110] on button "Add" at bounding box center [436, 103] width 34 height 15
type input "0"
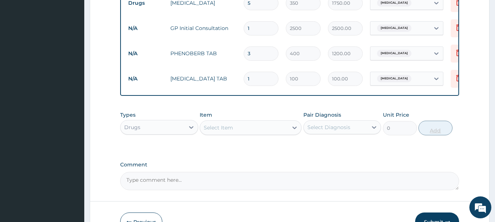
type input "2"
type input "200.00"
type input "3"
type input "300.00"
type input "4"
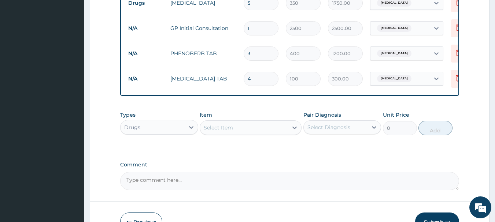
type input "400.00"
type input "5"
type input "500.00"
type input "6"
type input "600.00"
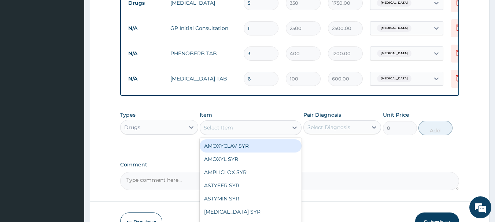
click at [233, 134] on div "Select Item" at bounding box center [244, 128] width 88 height 12
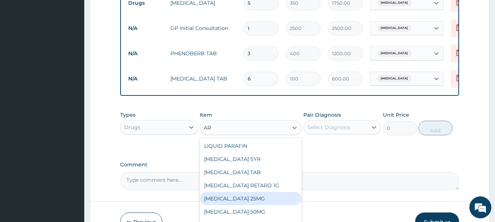
type input "A"
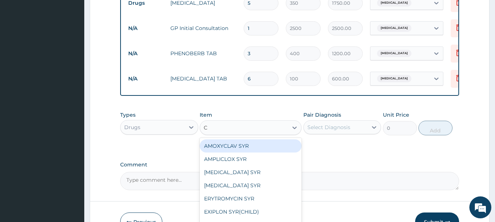
type input "CT"
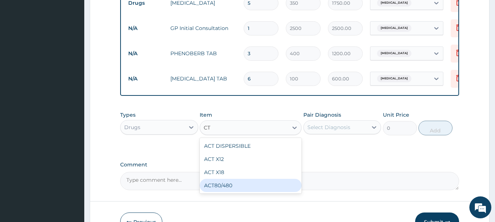
click at [239, 188] on div "ACT80/480" at bounding box center [251, 185] width 102 height 13
type input "288"
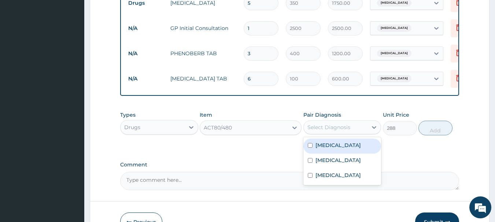
click at [327, 130] on div "Select Diagnosis" at bounding box center [328, 127] width 43 height 7
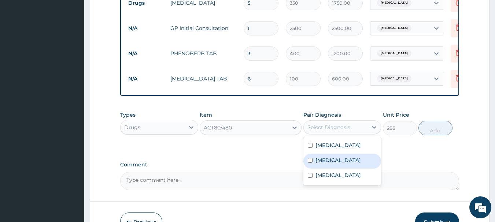
click at [328, 164] on label "Malaria" at bounding box center [338, 160] width 45 height 7
checkbox input "true"
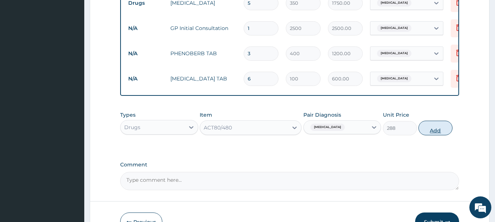
click at [434, 134] on button "Add" at bounding box center [436, 128] width 34 height 15
type input "0"
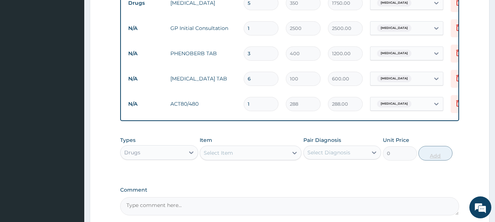
type input "2"
type input "576.00"
type input "3"
type input "864.00"
type input "4"
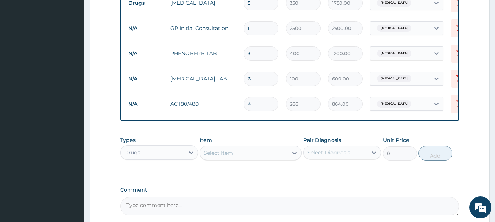
type input "1152.00"
type input "5"
type input "1440.00"
type input "6"
type input "1728.00"
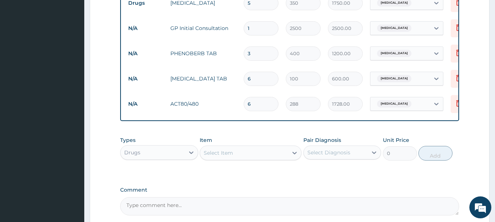
click at [379, 176] on div "Types Drugs Item Select Item Pair Diagnosis Select Diagnosis Unit Price 0 Add" at bounding box center [289, 154] width 339 height 43
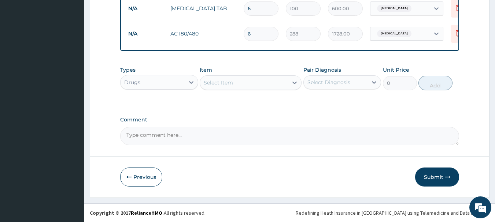
click at [260, 83] on div "Select Item" at bounding box center [244, 83] width 88 height 12
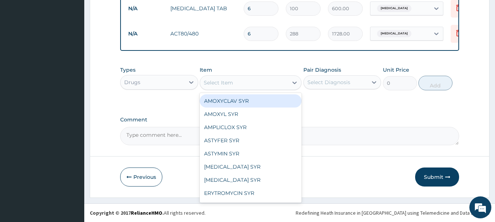
click at [345, 101] on div "Types Drugs Item option ACT80/480, selected. option AMOXYCLAV SYR focused, 1 of…" at bounding box center [289, 84] width 339 height 43
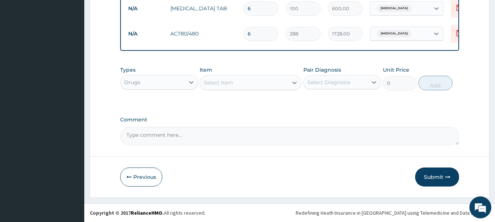
click at [218, 140] on textarea "Comment" at bounding box center [289, 136] width 339 height 18
type textarea "TAB ARTOTHEC 75MG 1BD X 5/7 (10 ABLETS) 2,000 NAIRA"
click at [439, 175] on button "Submit" at bounding box center [437, 177] width 44 height 19
